Goal: Book appointment/travel/reservation

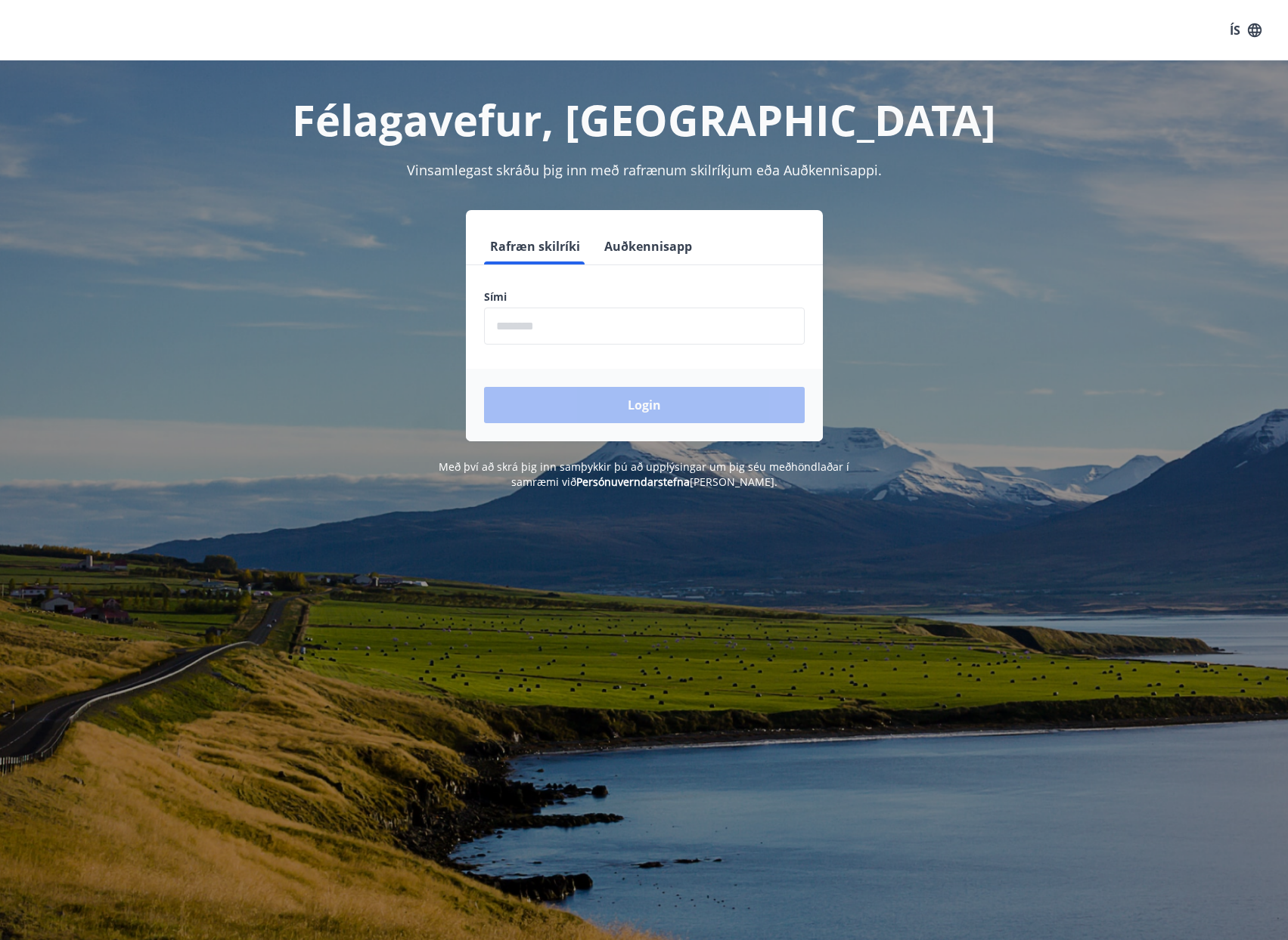
click at [663, 246] on button "Auðkennisapp" at bounding box center [648, 246] width 99 height 36
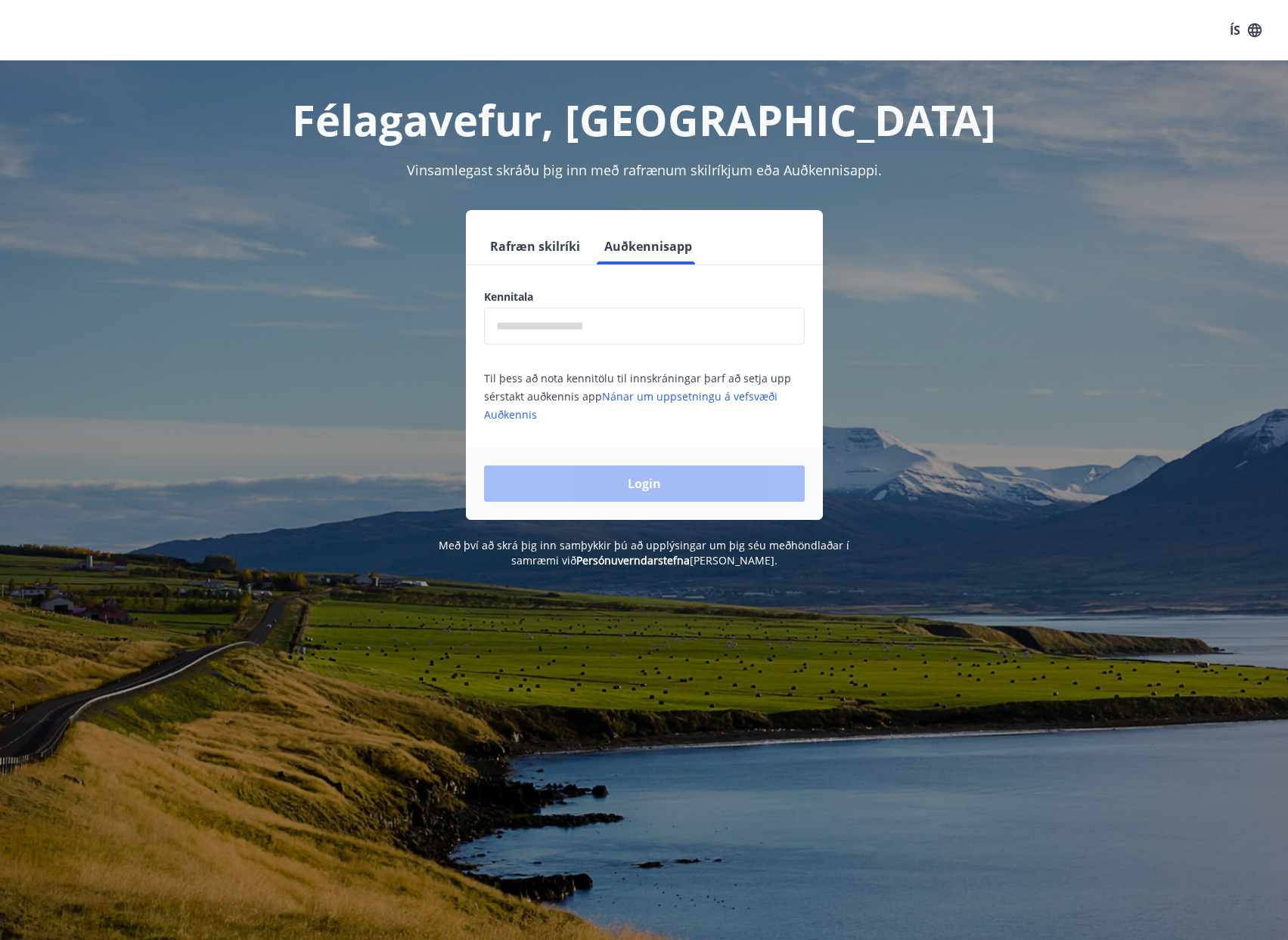
click at [615, 321] on input "text" at bounding box center [644, 326] width 321 height 37
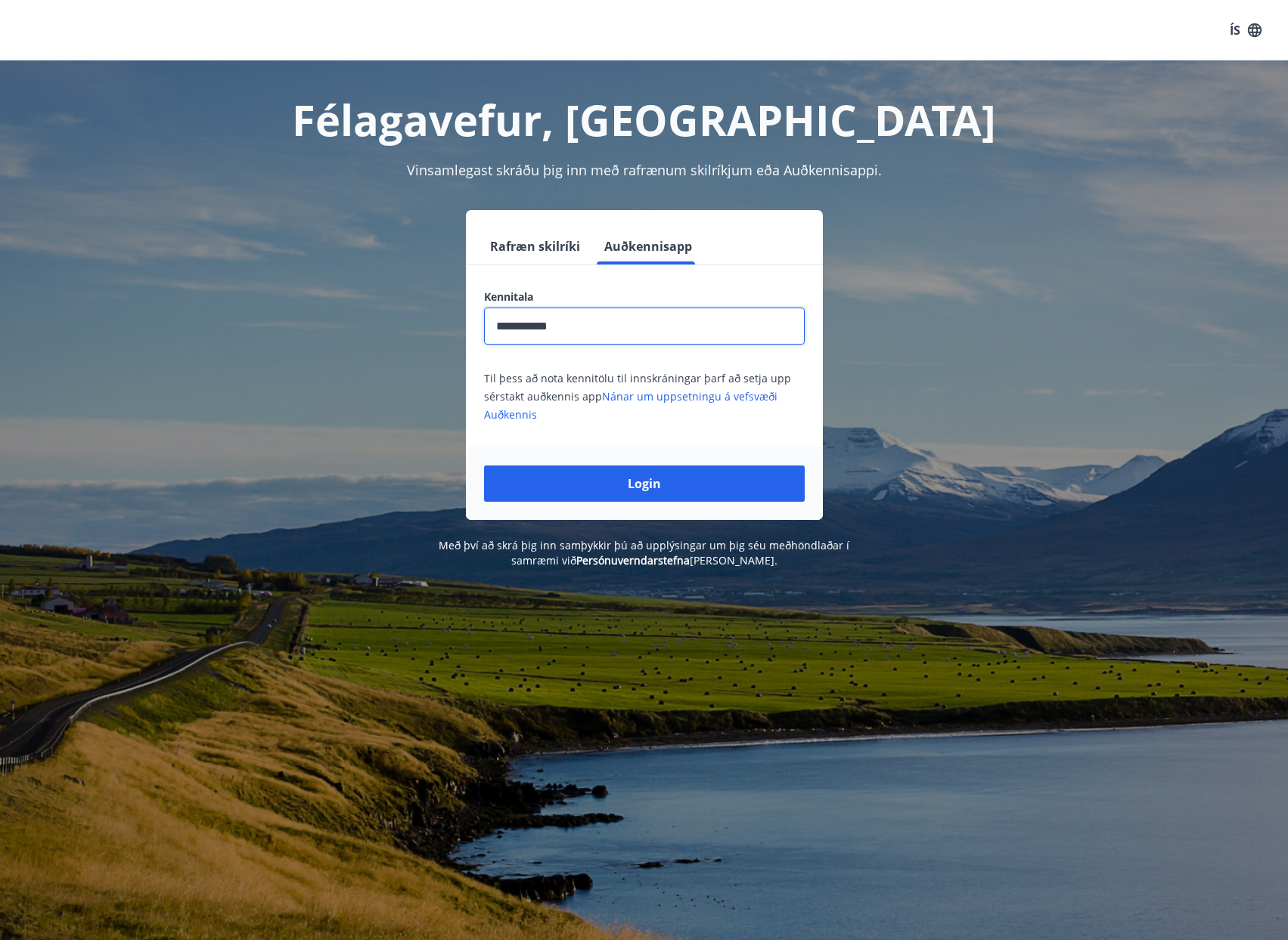
type input "**********"
click at [484, 466] on button "Login" at bounding box center [644, 484] width 321 height 36
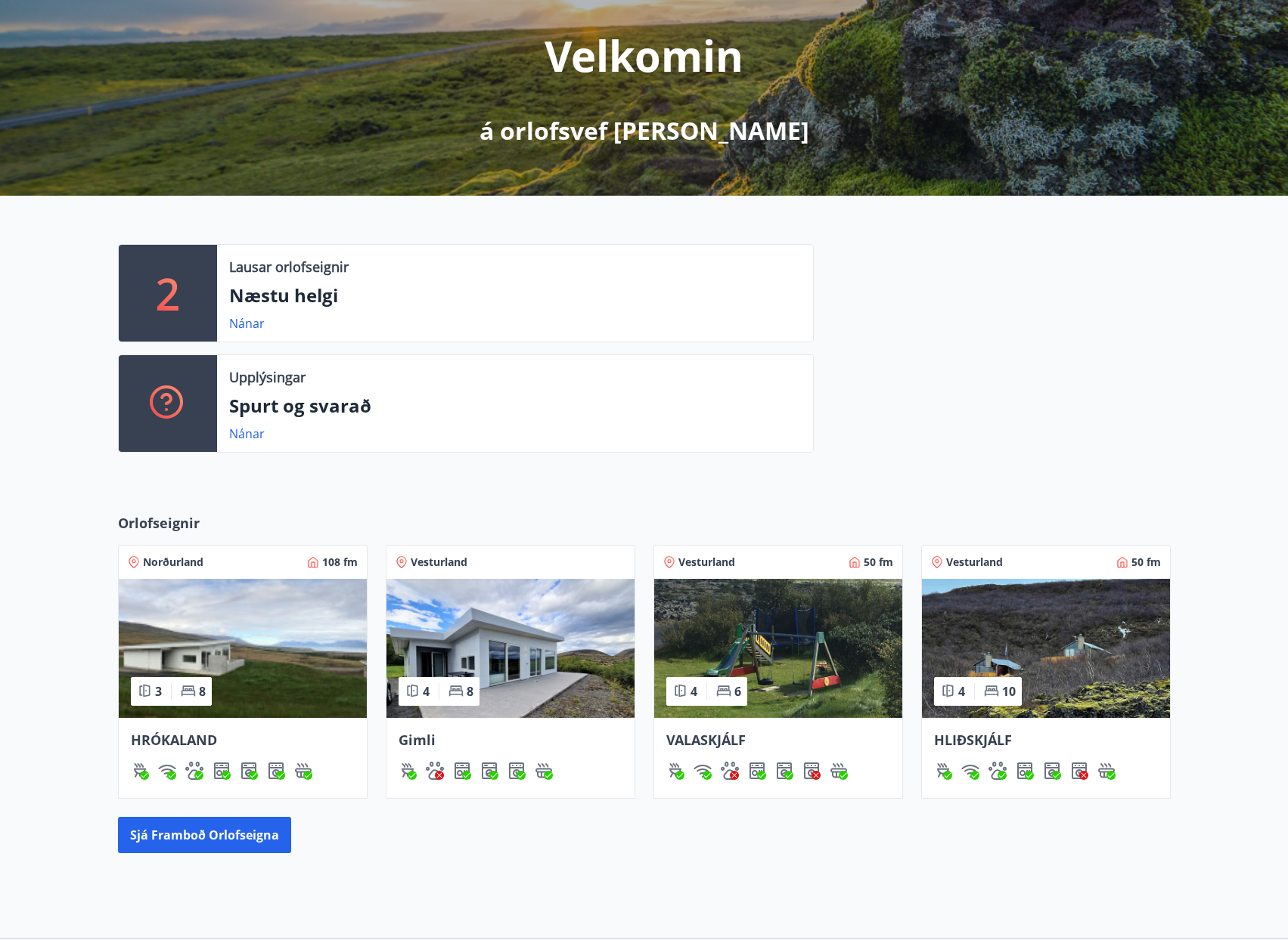
scroll to position [306, 0]
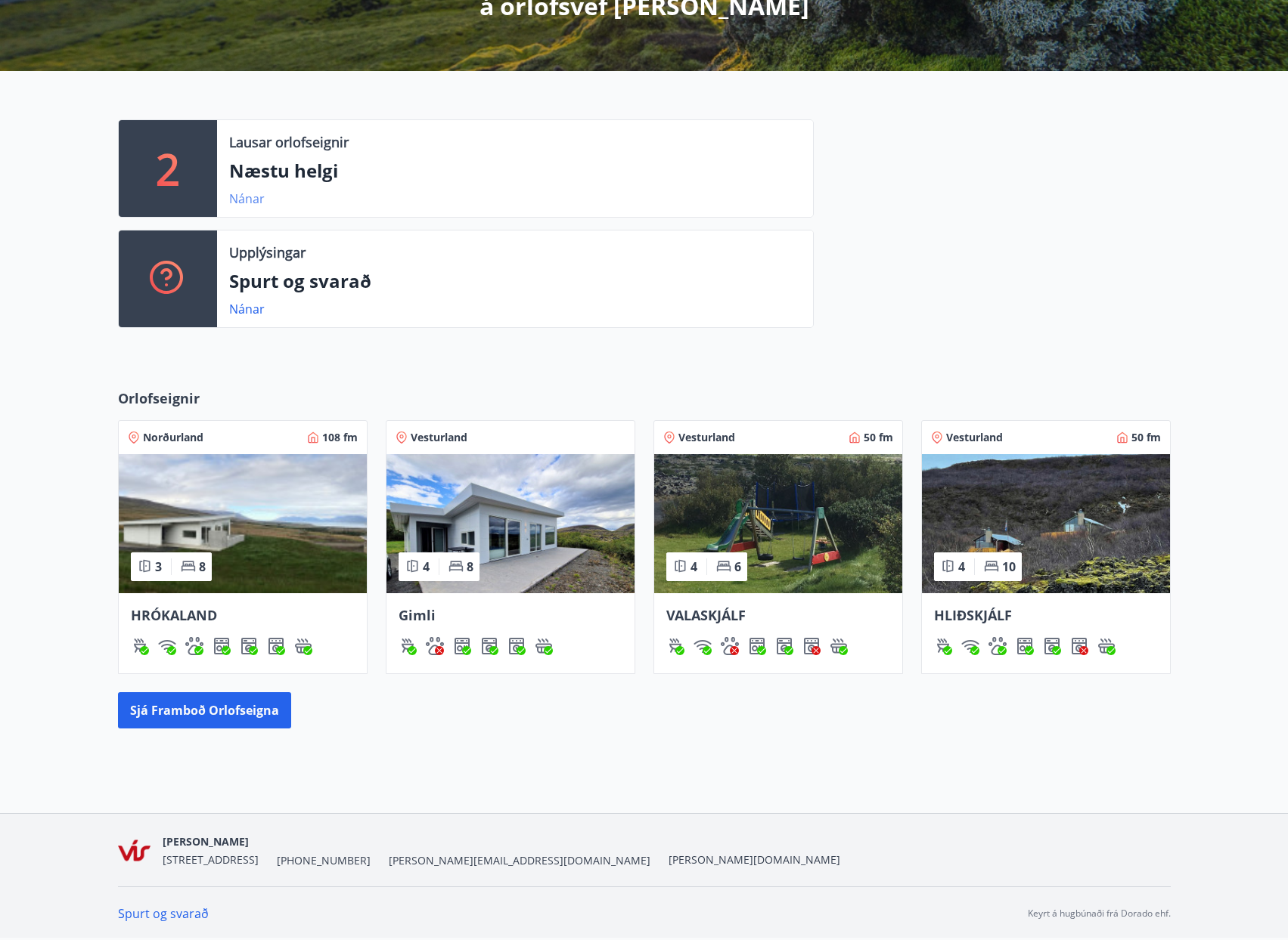
click at [239, 200] on link "Nánar" at bounding box center [246, 199] width 35 height 17
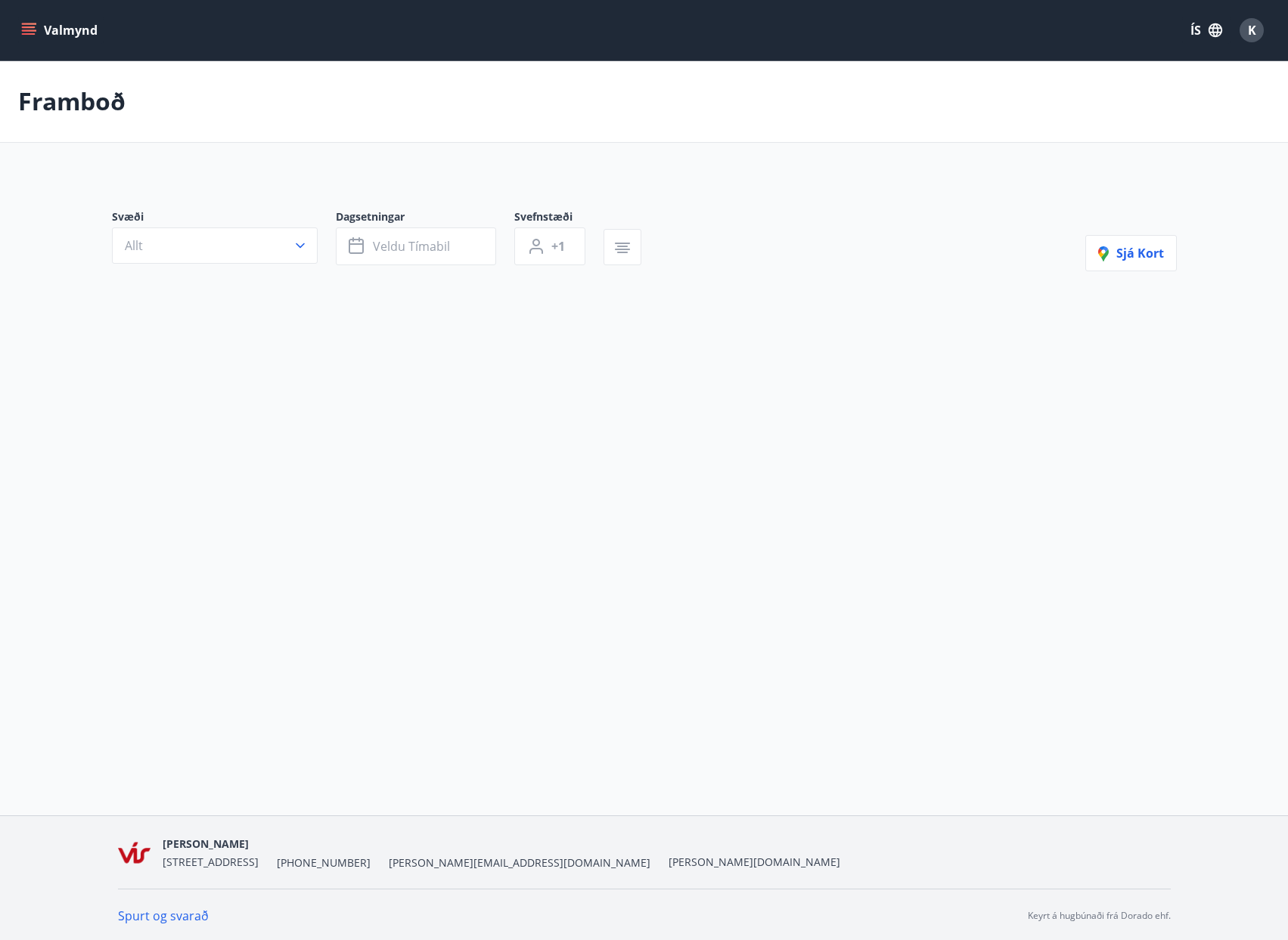
type input "*"
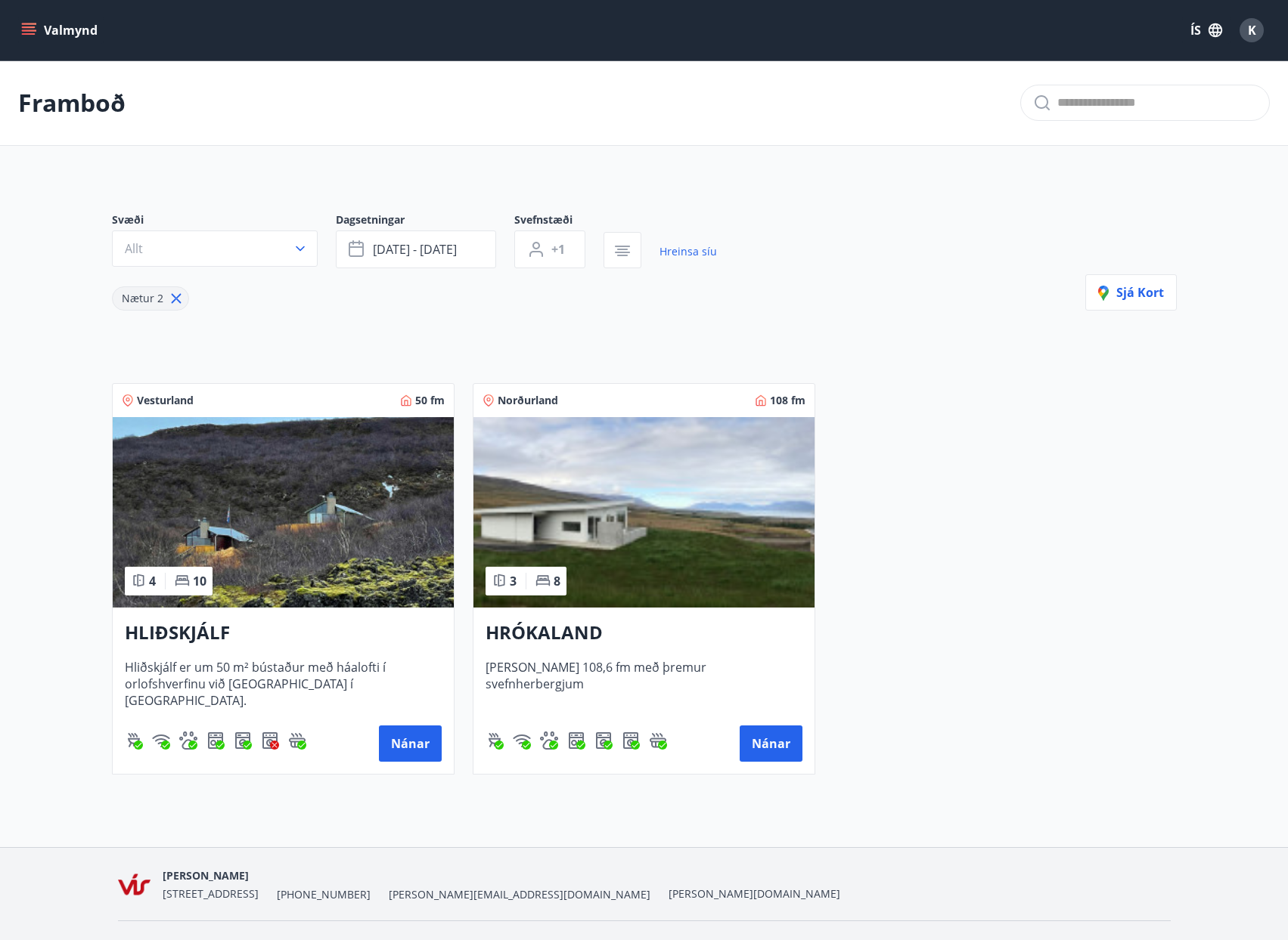
scroll to position [3, 0]
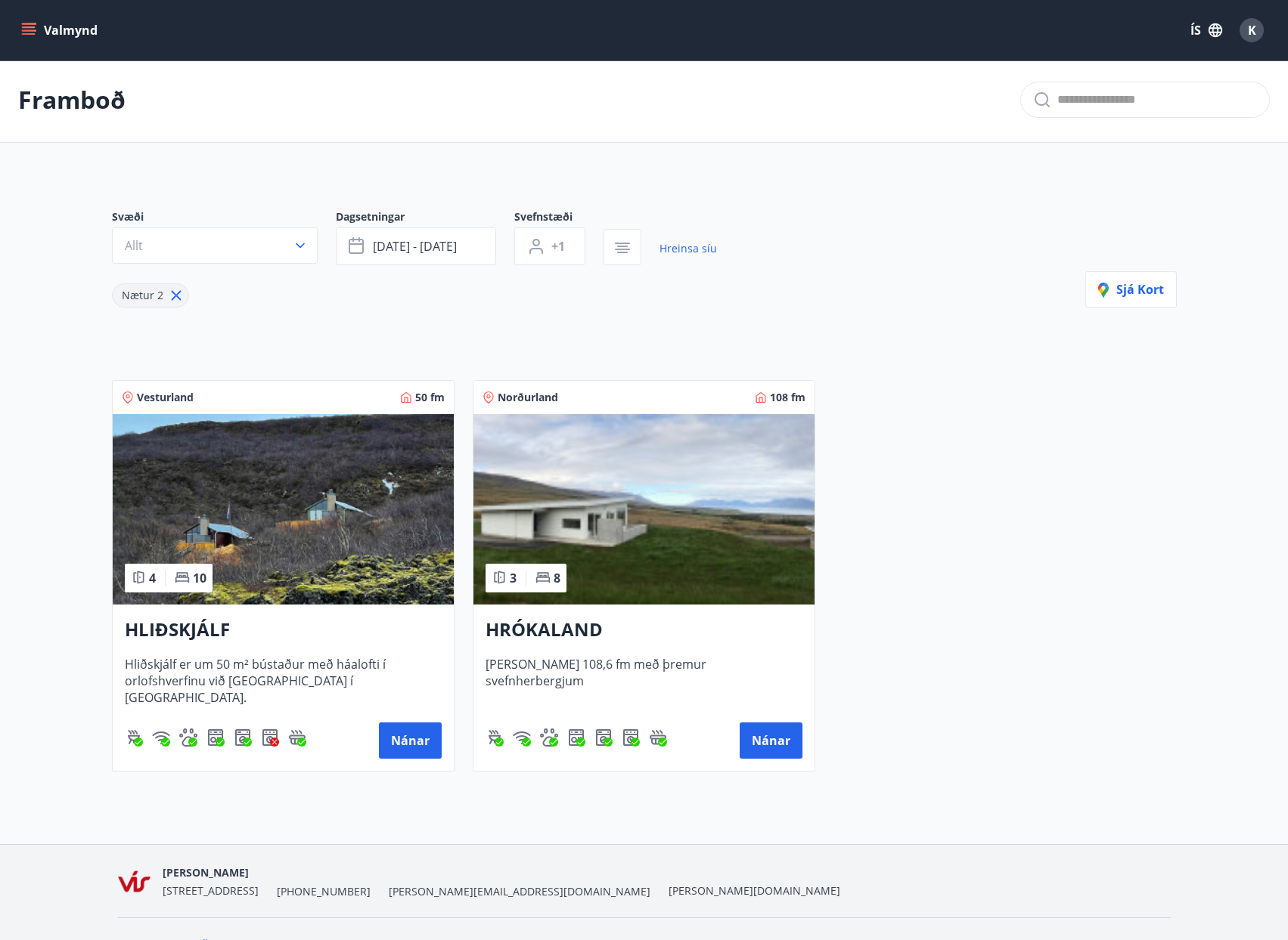
drag, startPoint x: 981, startPoint y: 479, endPoint x: 971, endPoint y: 492, distance: 16.4
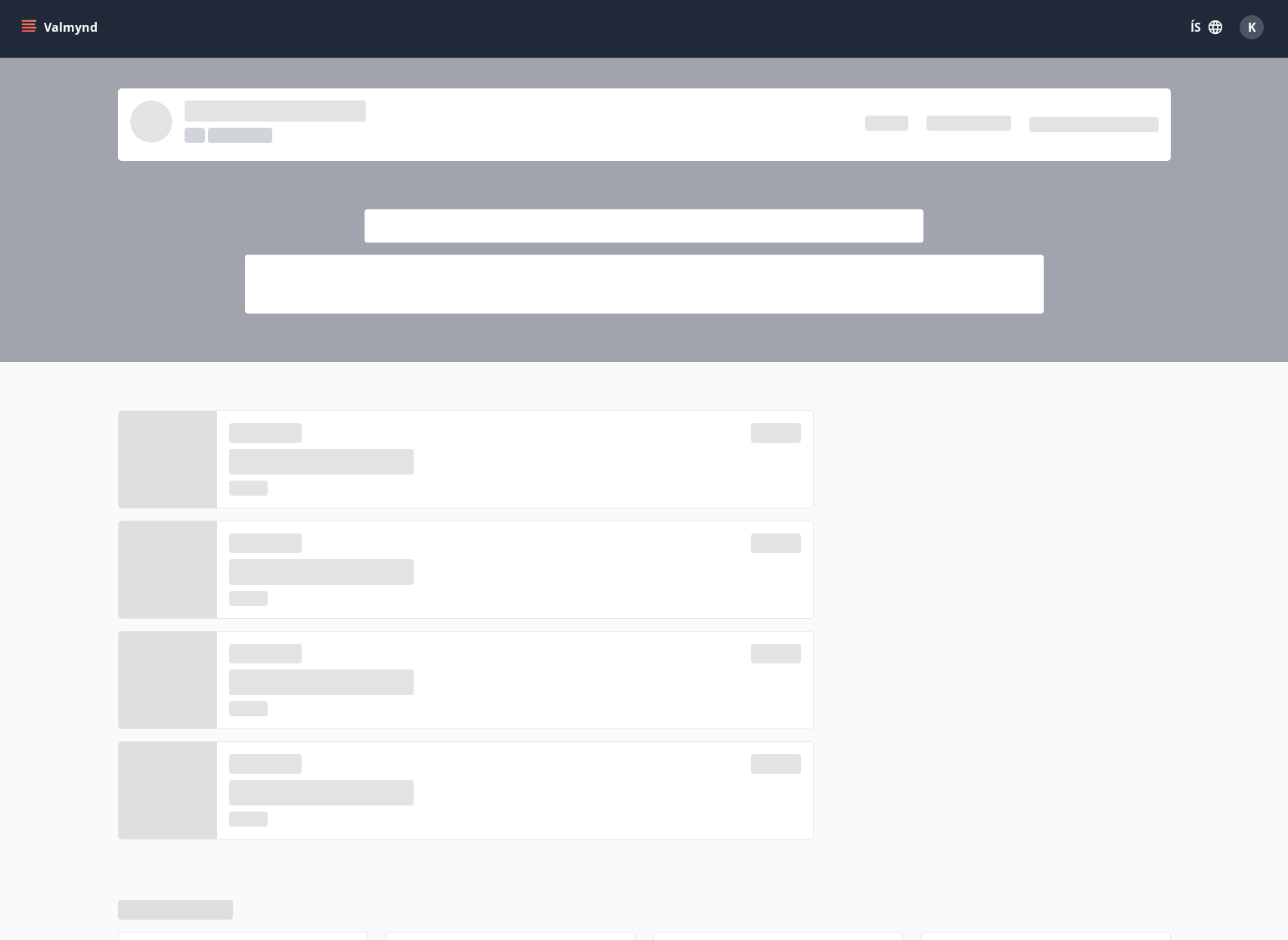
scroll to position [306, 0]
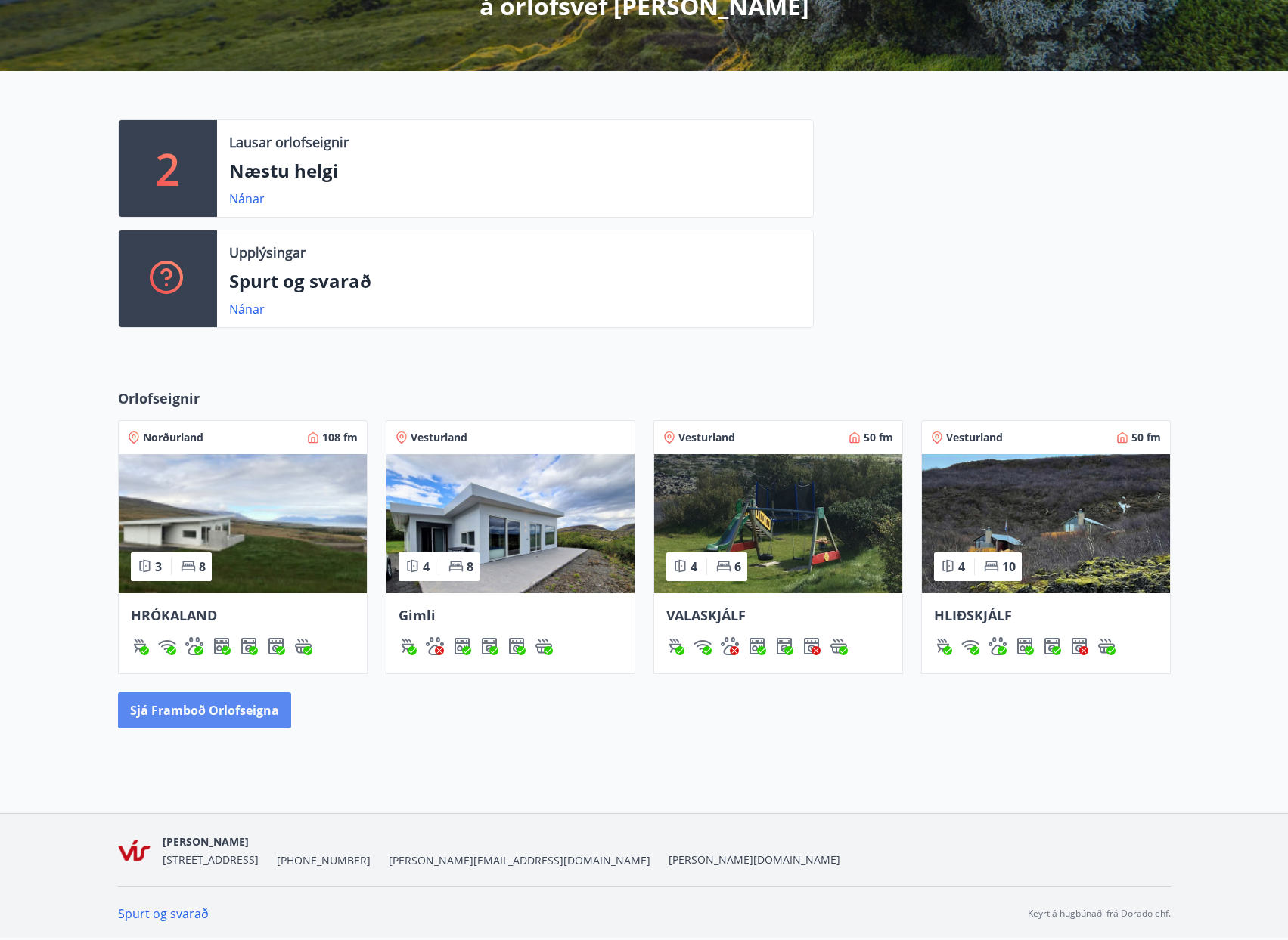
click at [202, 719] on button "Sjá framboð orlofseigna" at bounding box center [204, 710] width 173 height 36
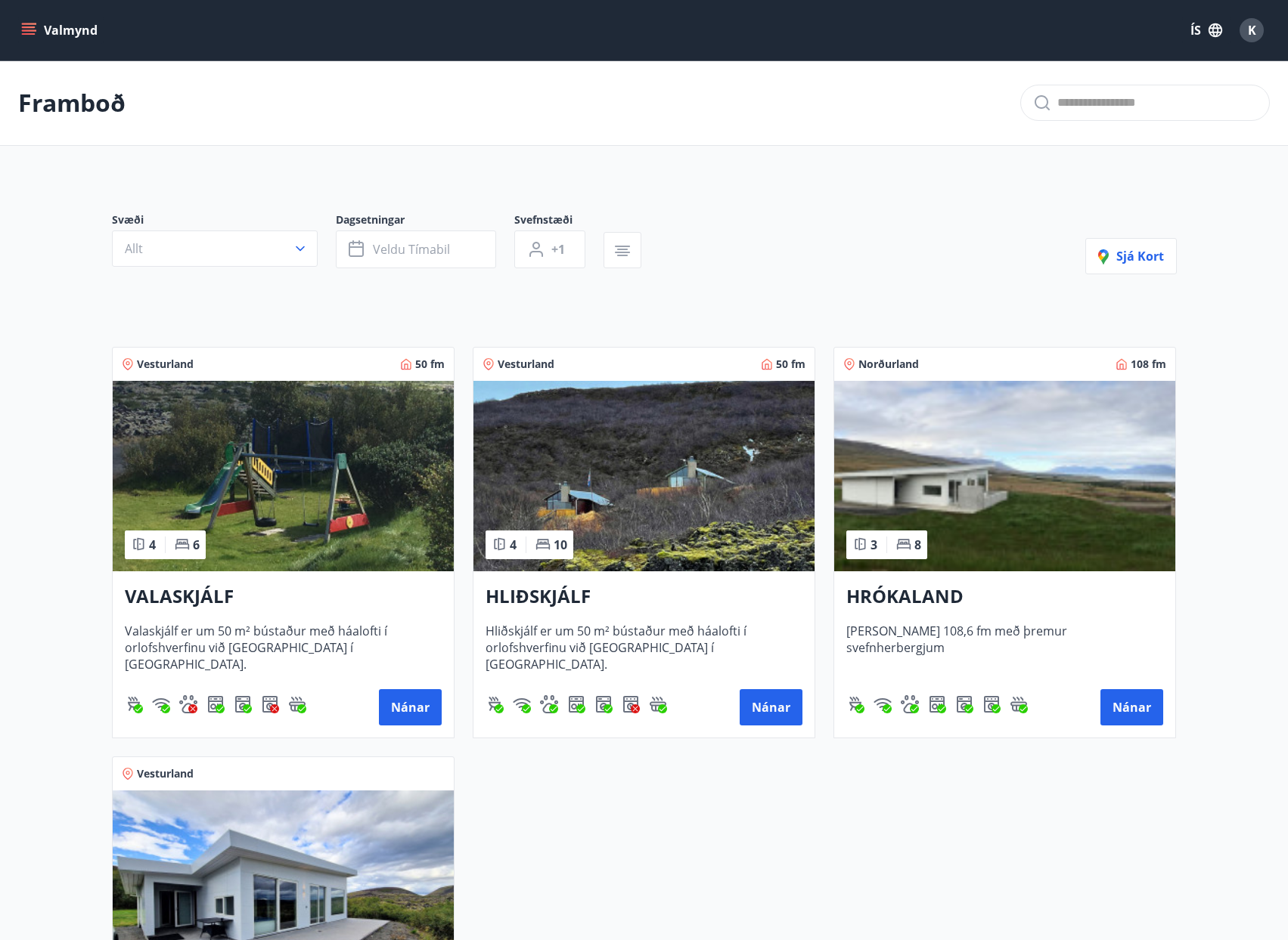
click at [912, 601] on h3 "HRÓKALAND" at bounding box center [1005, 597] width 317 height 27
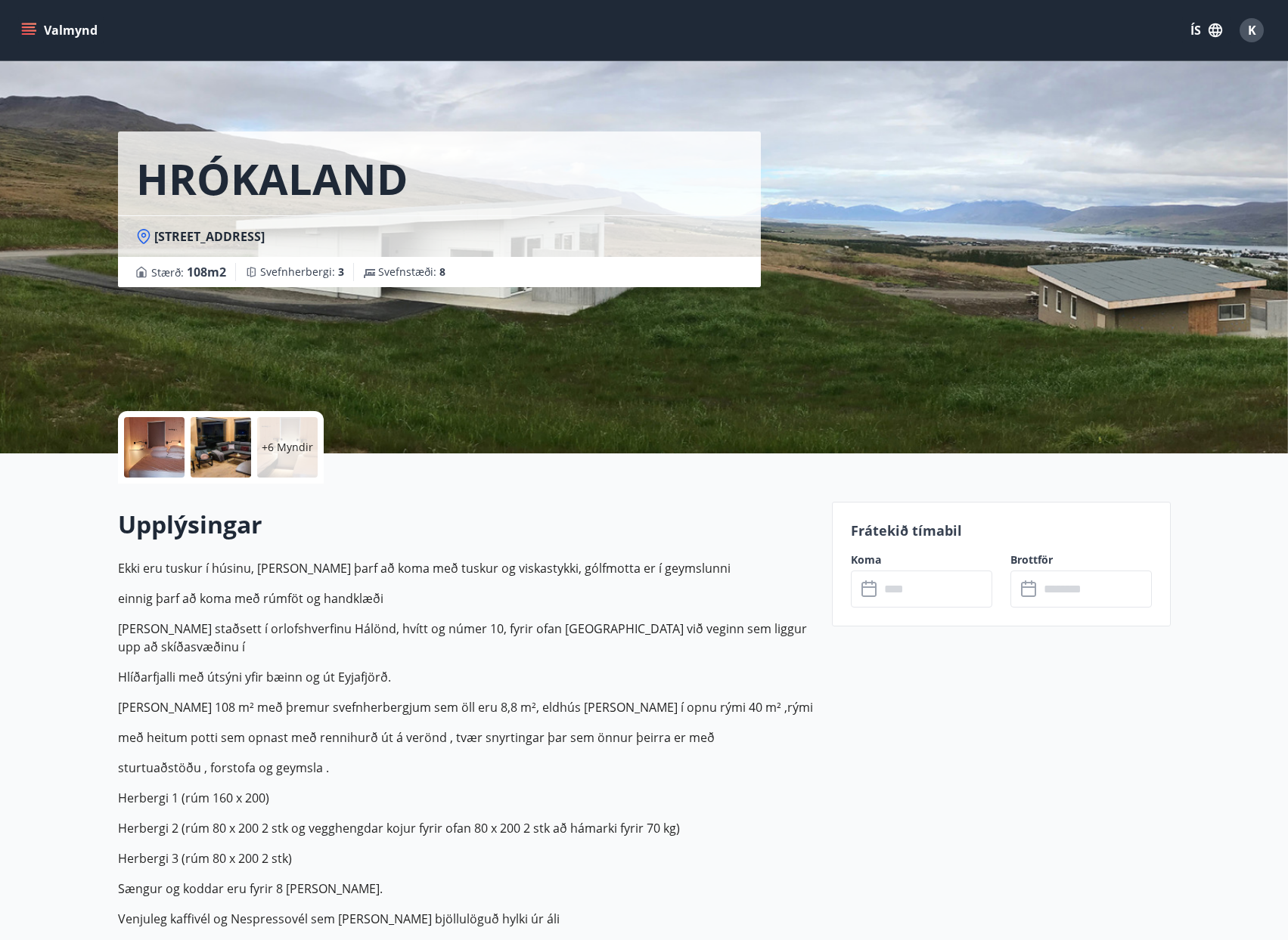
click at [907, 592] on input "text" at bounding box center [936, 589] width 113 height 37
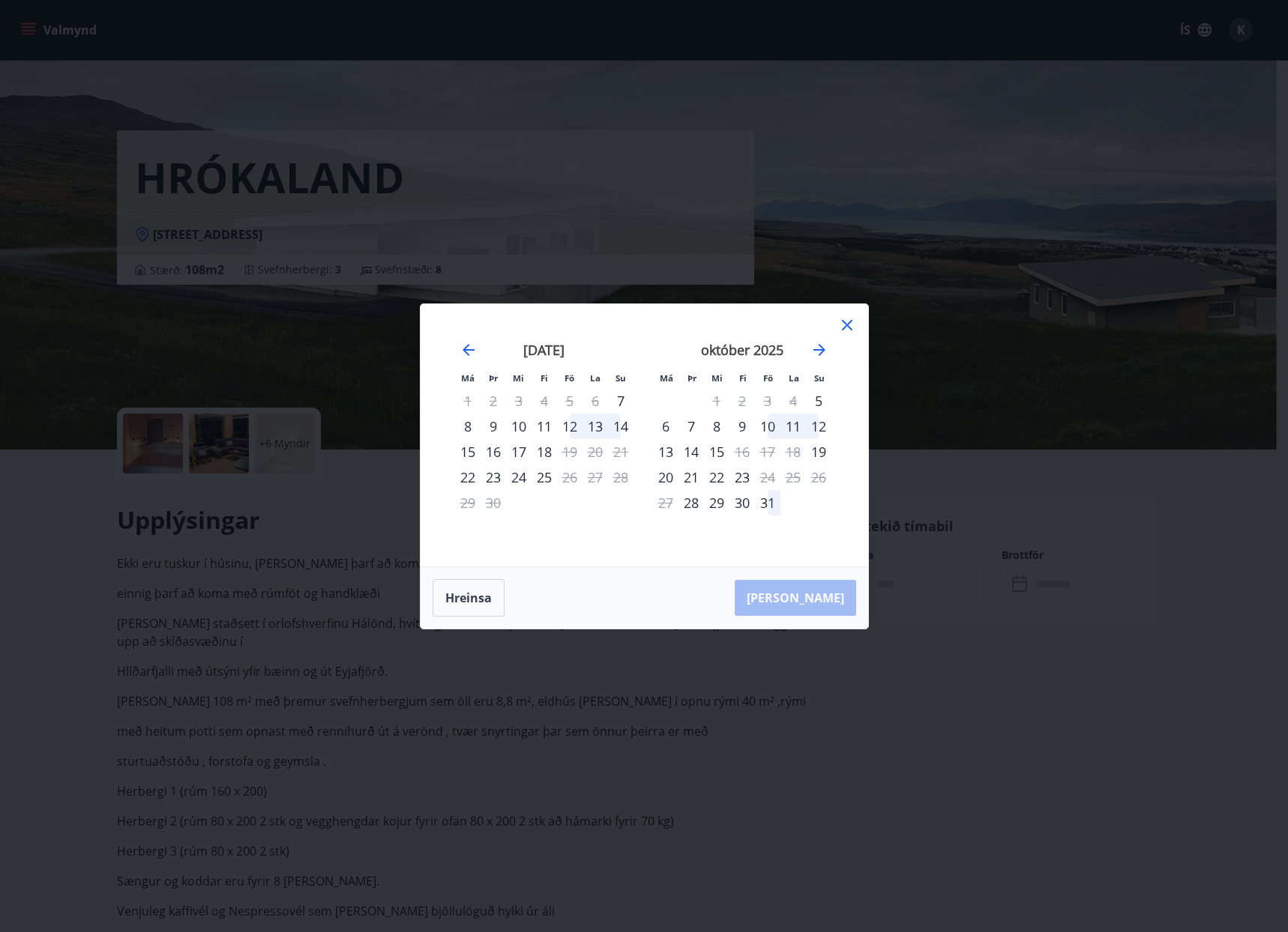
click at [831, 345] on div "október 2025 1 2 3 4 5 6 7 8 9 10 11 12 13 14 15 16 17 18 19 20 21 22 23 24 25 …" at bounding box center [742, 446] width 198 height 246
click at [826, 349] on icon "Move forward to switch to the next month." at bounding box center [819, 350] width 18 height 18
click at [825, 351] on icon "Move forward to switch to the next month." at bounding box center [819, 350] width 18 height 18
